Goal: Task Accomplishment & Management: Use online tool/utility

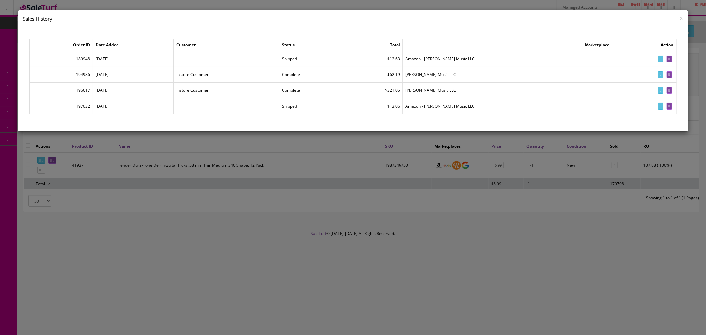
drag, startPoint x: 293, startPoint y: 129, endPoint x: 272, endPoint y: 129, distance: 21.2
click at [293, 129] on div "Order ID Date Added Customer Status Total Marketplace Action 189948 05/10/2025 …" at bounding box center [353, 79] width 670 height 104
click at [106, 107] on td "08/28/2025" at bounding box center [133, 106] width 81 height 16
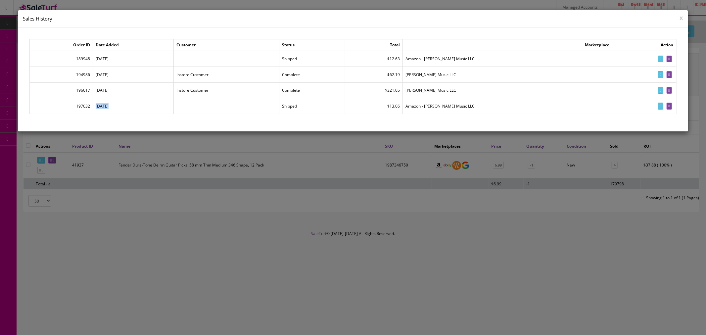
click at [681, 18] on button "x" at bounding box center [681, 18] width 3 height 6
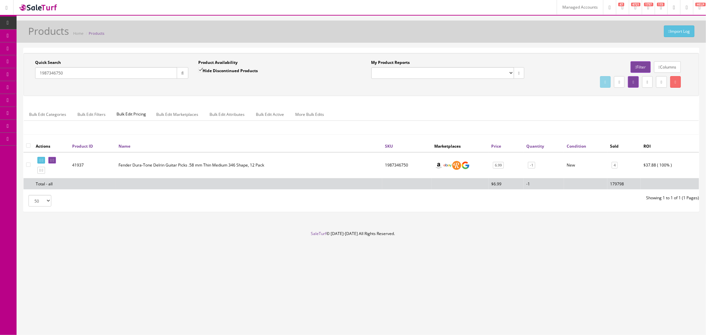
click at [58, 74] on span "Order List" at bounding box center [48, 75] width 18 height 6
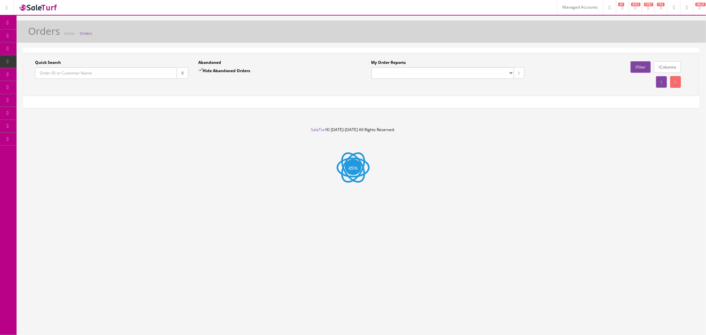
click at [566, 6] on link "Managed Accounts" at bounding box center [580, 7] width 46 height 15
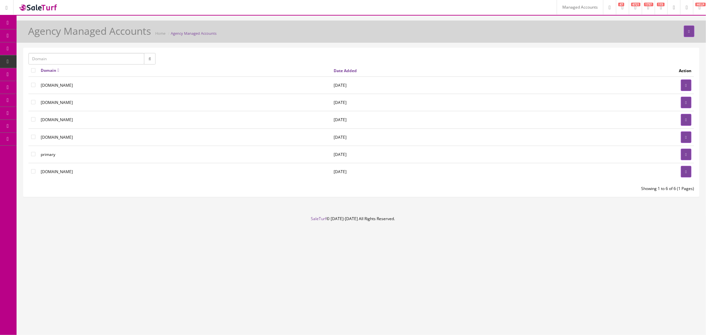
click at [677, 86] on td at bounding box center [624, 85] width 140 height 17
click at [681, 85] on link at bounding box center [686, 85] width 11 height 12
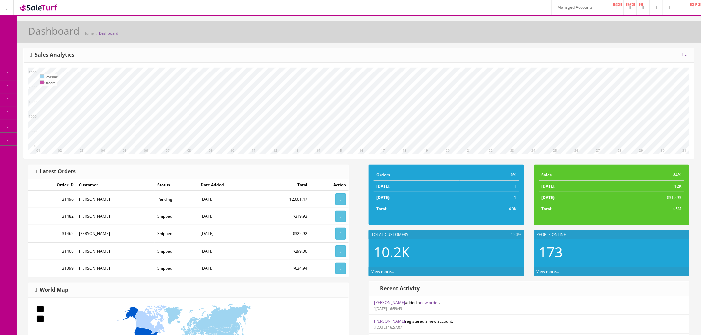
click at [54, 75] on span "Order List" at bounding box center [48, 75] width 18 height 6
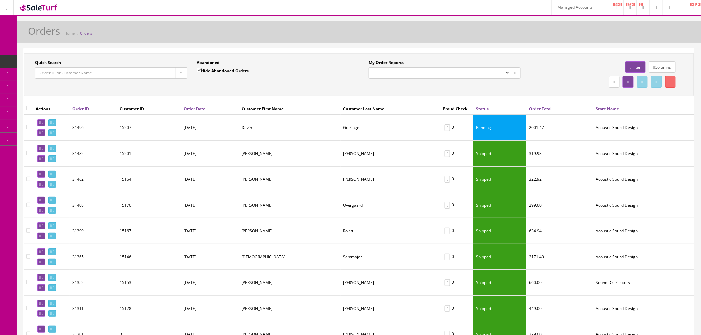
click at [465, 70] on select "Default" at bounding box center [439, 73] width 141 height 12
click at [312, 71] on div "Abandoned Hide Abandoned Orders" at bounding box center [273, 69] width 152 height 19
click at [632, 67] on link "Filter" at bounding box center [635, 67] width 20 height 12
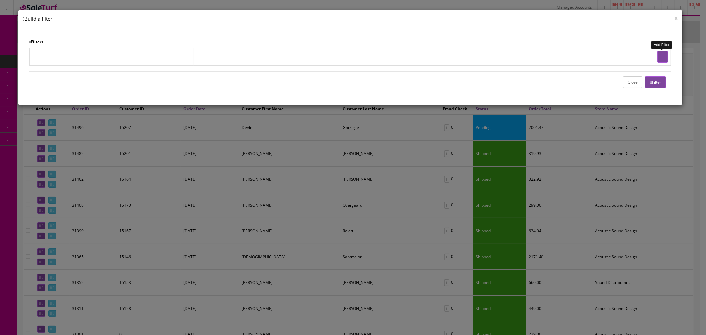
click at [662, 58] on icon "button" at bounding box center [662, 57] width 1 height 4
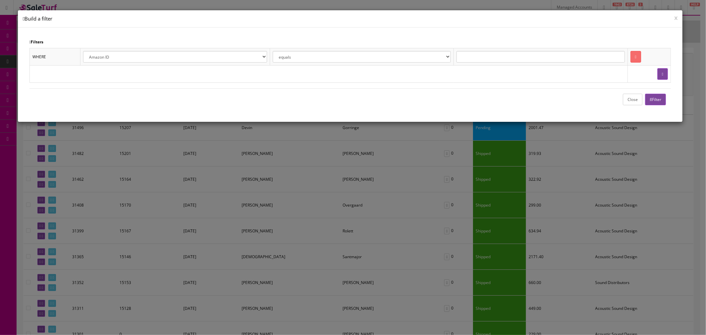
click at [186, 56] on select "Amazon ID eBay ID eBay Record # Order ID Jet ID Reverb ID Walmart ID Customer I…" at bounding box center [175, 57] width 184 height 12
select select "o.store_name"
click at [83, 51] on select "Amazon ID eBay ID eBay Record # Order ID Jet ID Reverb ID Walmart ID Customer I…" at bounding box center [175, 57] width 184 height 12
click at [473, 55] on input "text" at bounding box center [541, 57] width 169 height 12
click at [654, 99] on button "Filter" at bounding box center [655, 100] width 21 height 12
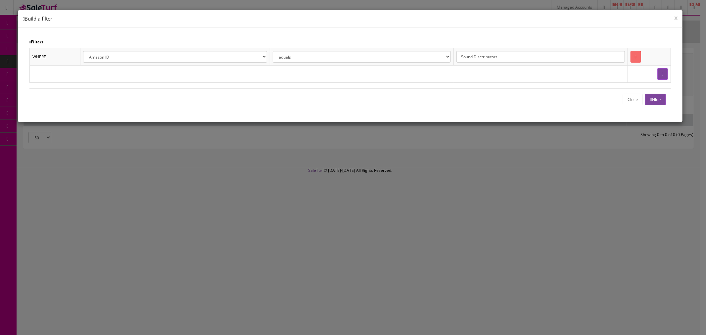
click at [484, 56] on input "Sound Disctributors" at bounding box center [541, 57] width 169 height 12
type input "Sound Distributors"
click at [653, 98] on button "Filter" at bounding box center [655, 100] width 21 height 12
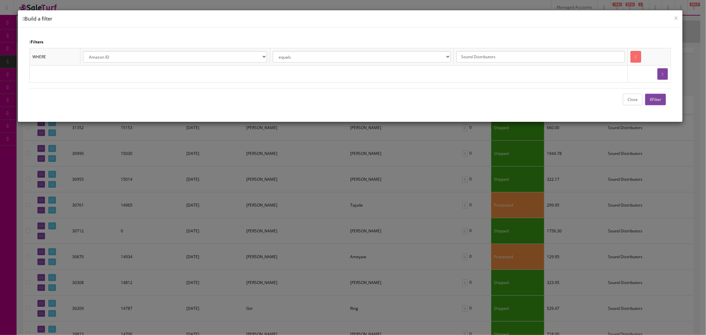
click at [633, 101] on button "Close" at bounding box center [633, 100] width 20 height 12
